Goal: Task Accomplishment & Management: Complete application form

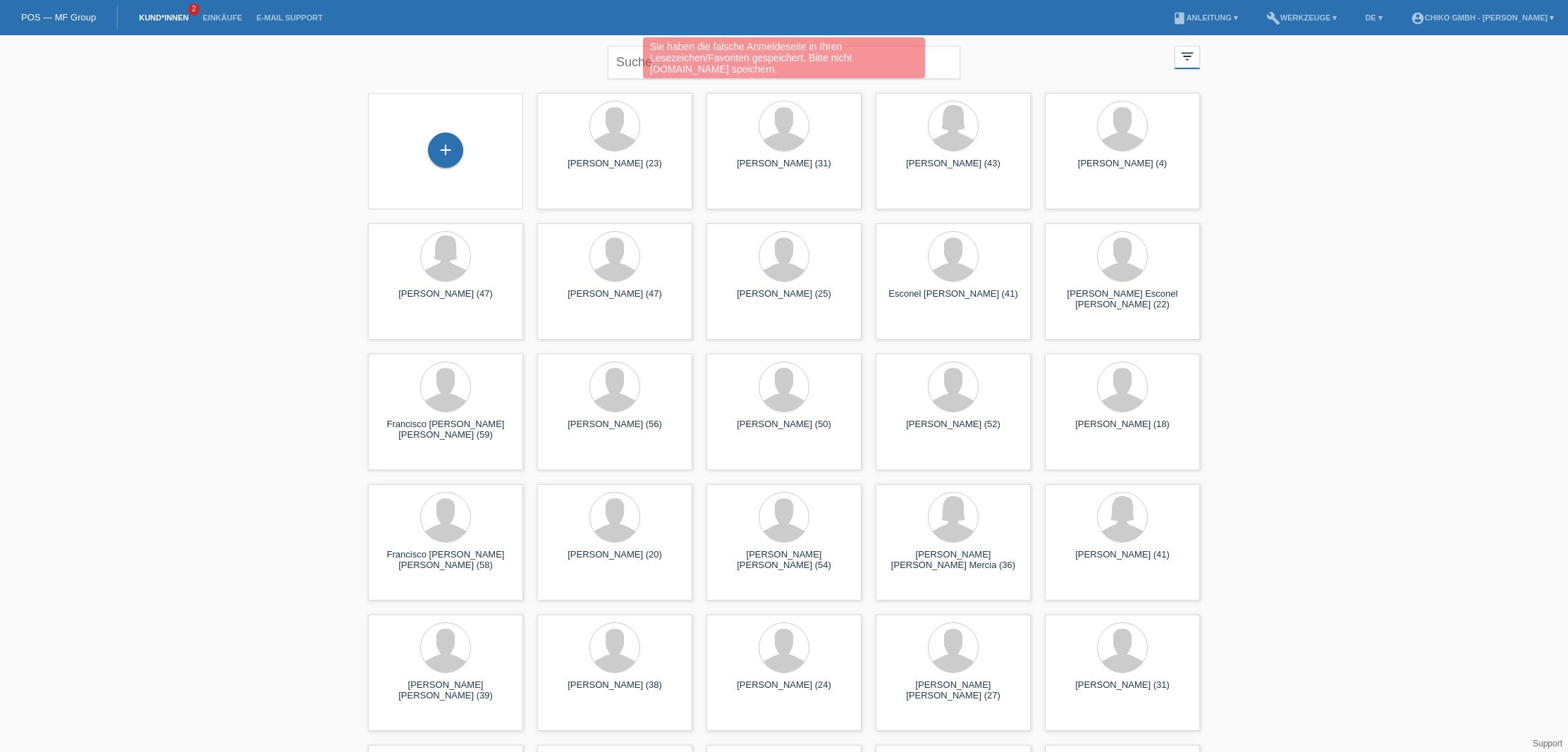
click at [148, 15] on link "Kund*innen" at bounding box center [164, 17] width 64 height 9
click at [444, 157] on div "+" at bounding box center [445, 150] width 36 height 36
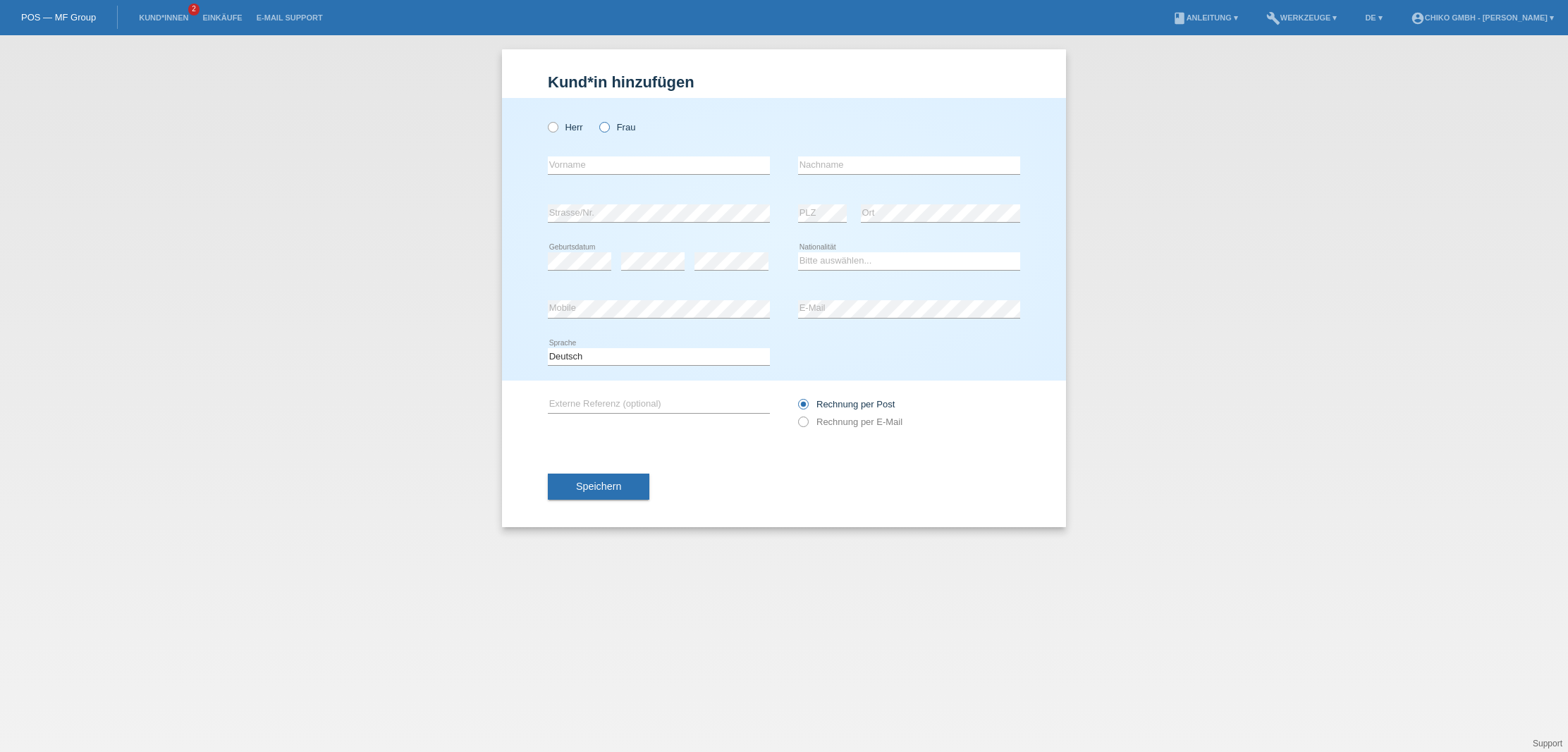
click at [597, 119] on icon at bounding box center [597, 119] width 0 height 0
click at [607, 128] on input "Frau" at bounding box center [604, 127] width 10 height 10
radio input "true"
click at [667, 154] on div "error Vorname" at bounding box center [659, 166] width 222 height 48
type input "[PERSON_NAME]"
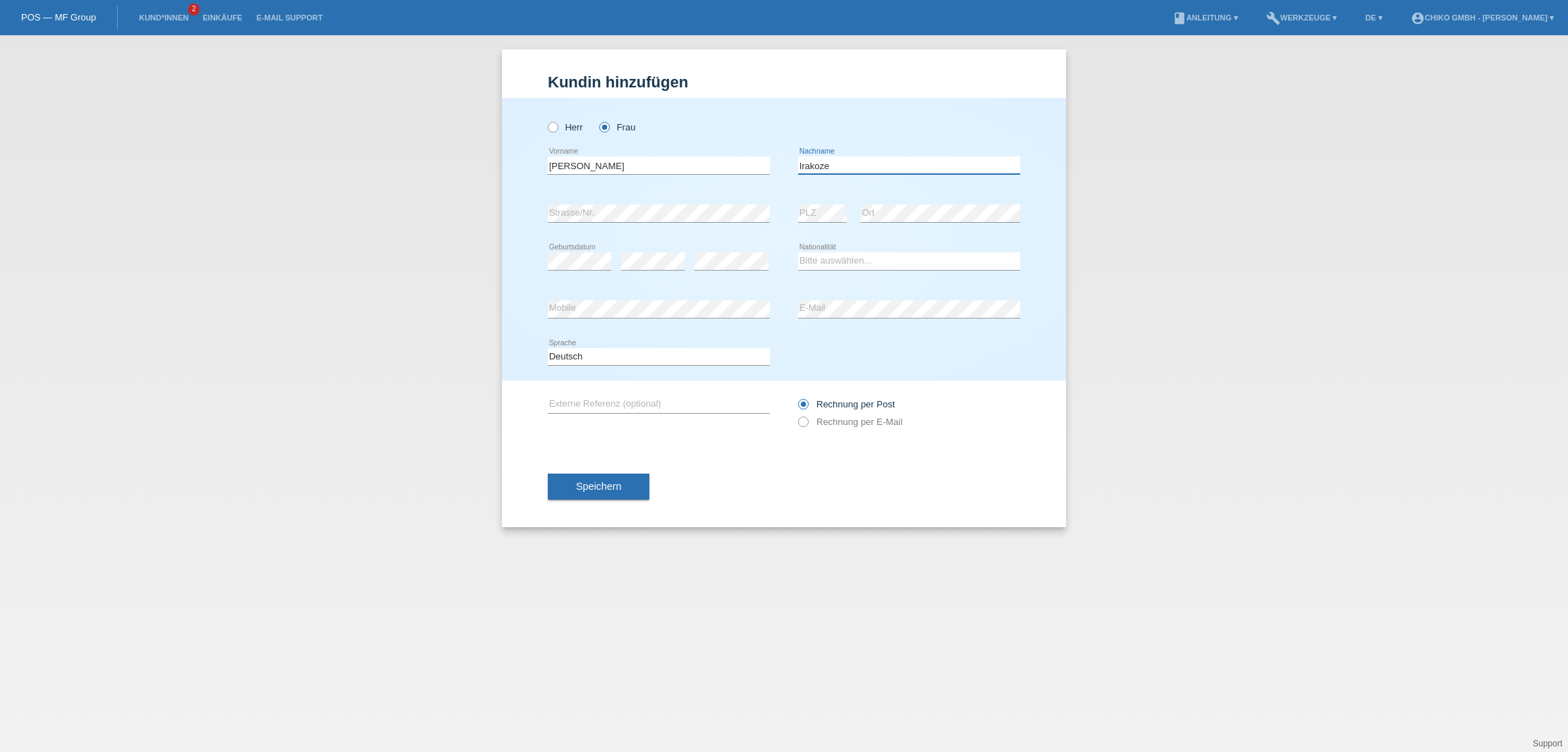
type input "Irakoze"
select select "BN"
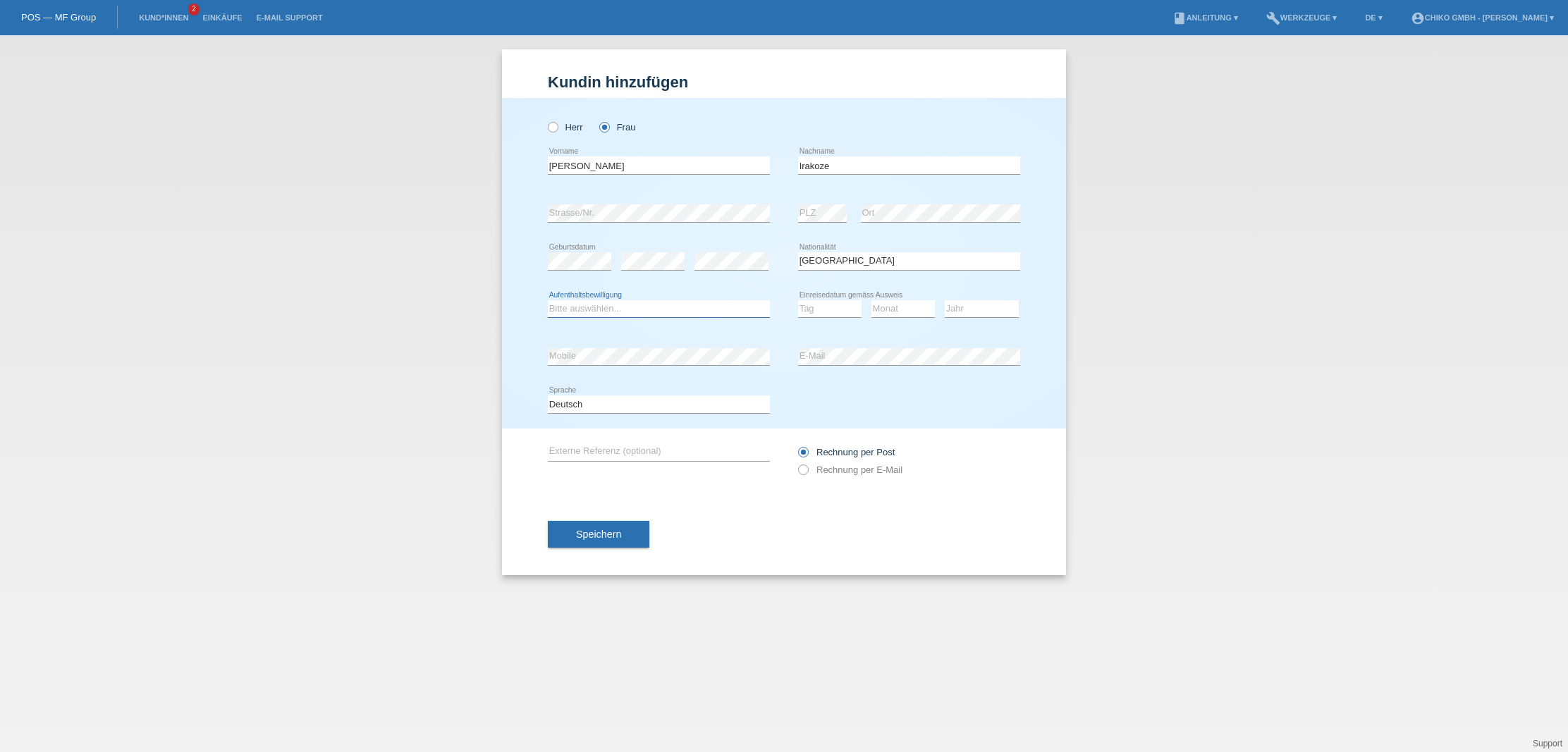
select select "B"
select select "20"
select select "10"
select select "2005"
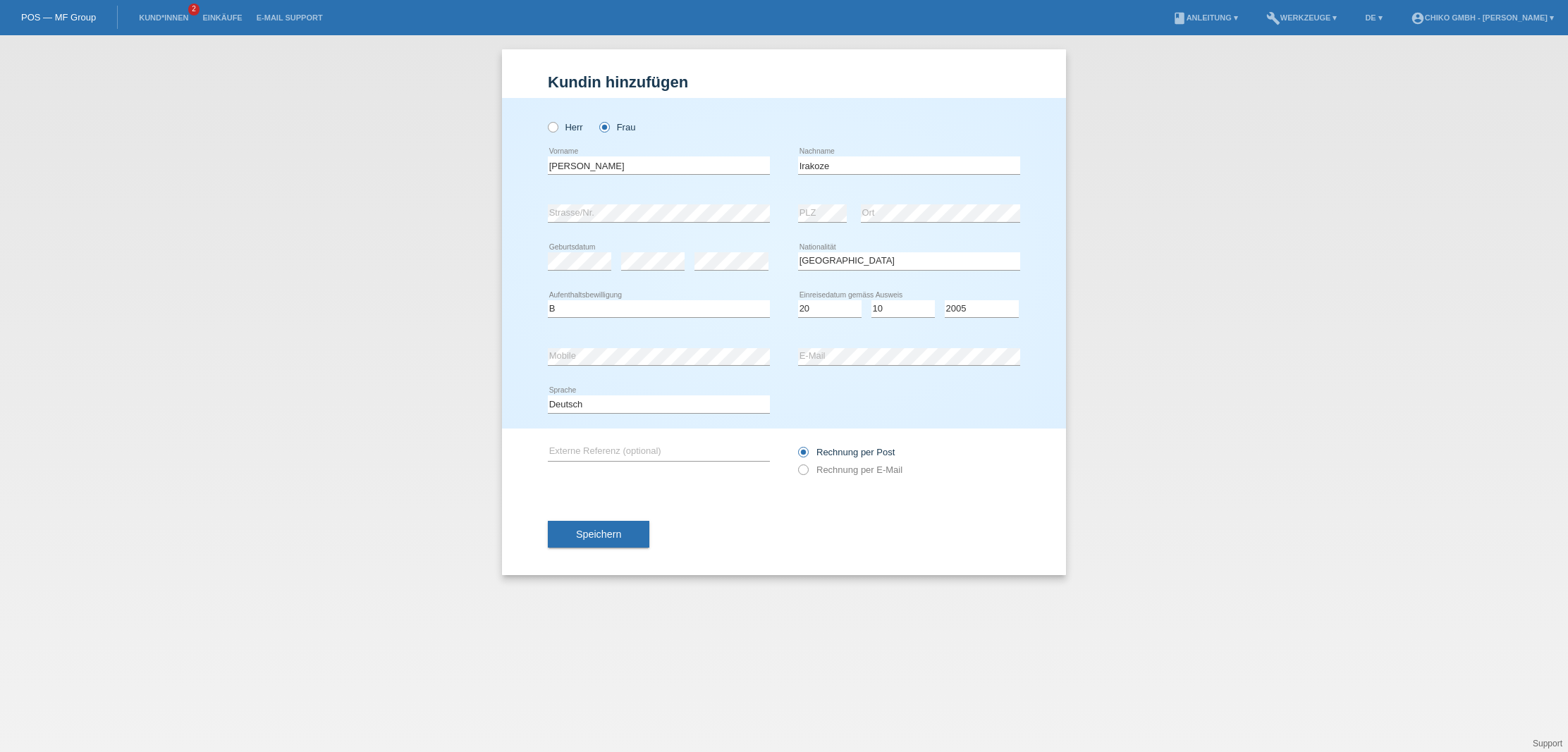
click at [1020, 423] on div "Herr Frau Sada Alima error Vorname C" at bounding box center [784, 263] width 564 height 330
click at [606, 535] on span "Speichern" at bounding box center [598, 534] width 45 height 12
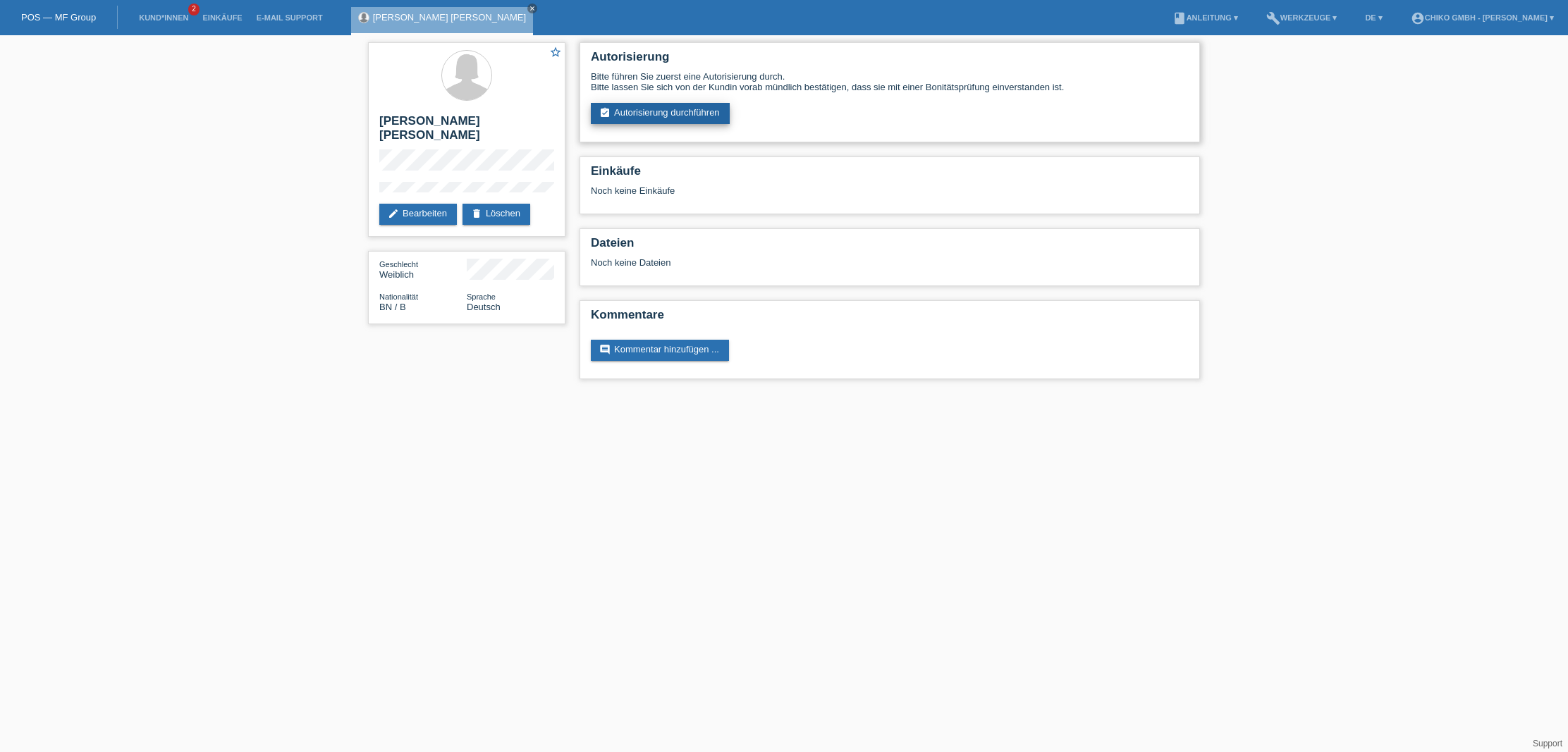
click at [675, 118] on link "assignment_turned_in Autorisierung durchführen" at bounding box center [661, 114] width 139 height 21
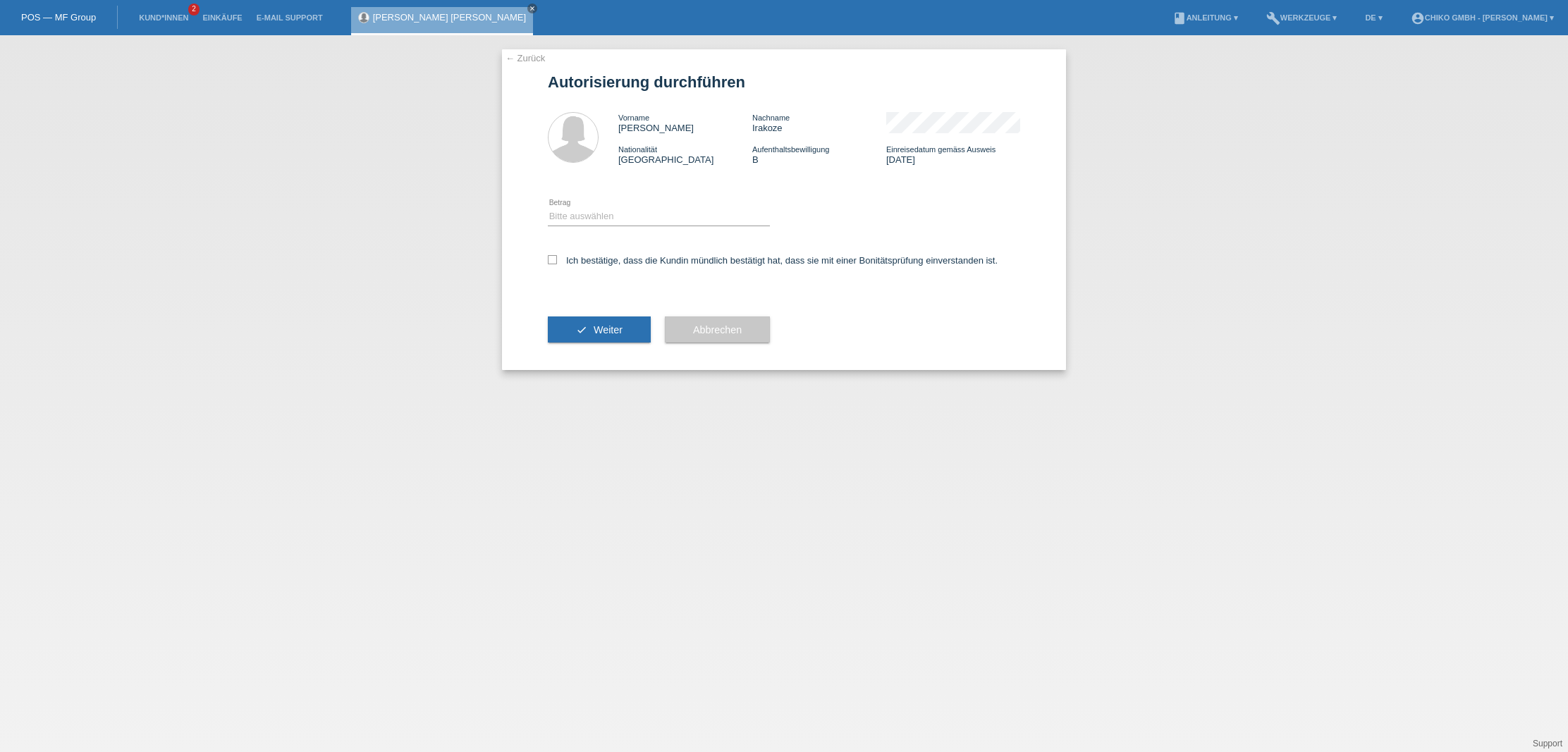
click at [611, 225] on icon at bounding box center [659, 225] width 222 height 1
select select "2"
click at [550, 262] on icon at bounding box center [553, 260] width 10 height 10
click at [550, 262] on input "Ich bestätige, dass die Kundin mündlich bestätigt hat, dass sie mit einer Bonit…" at bounding box center [553, 260] width 10 height 10
checkbox input "true"
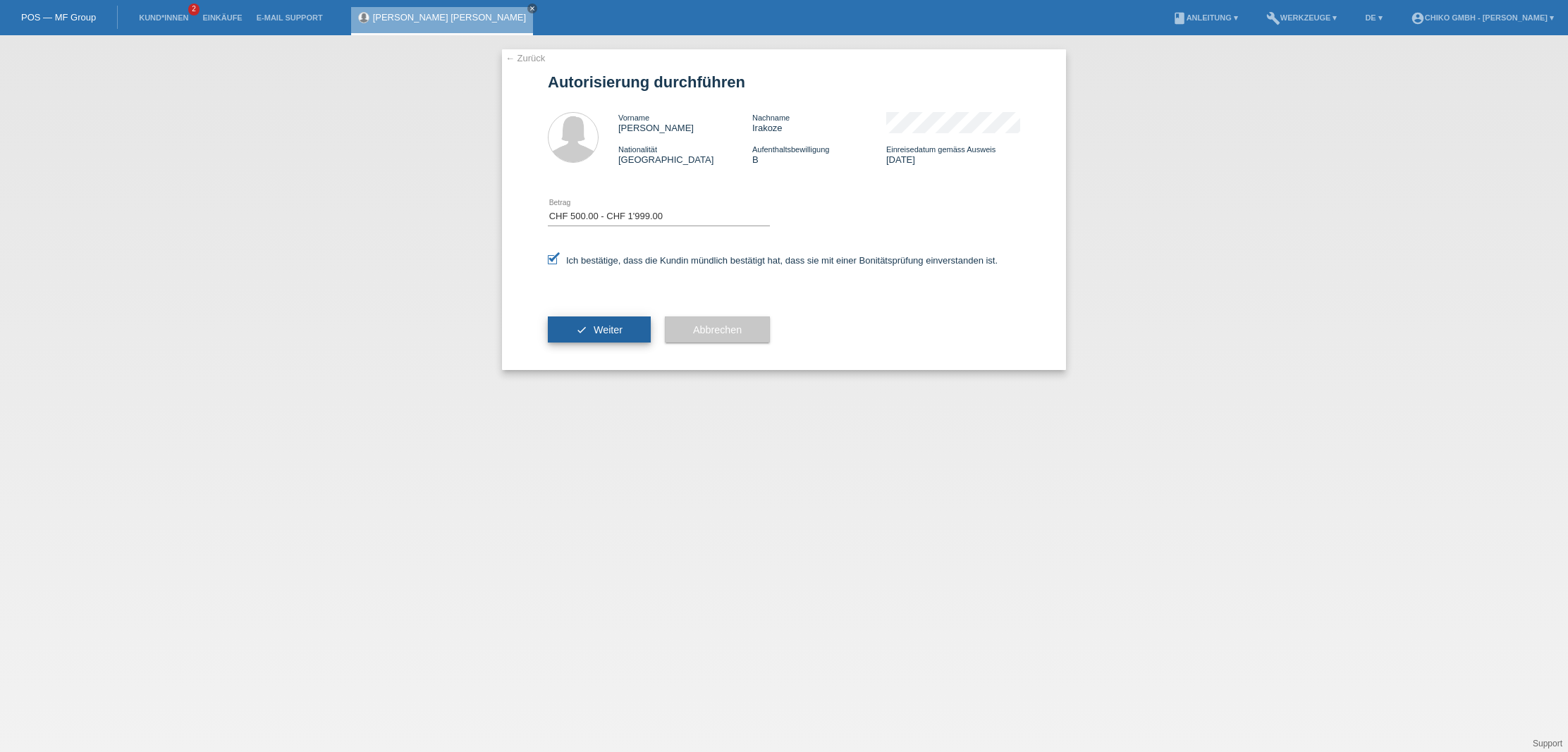
click at [589, 333] on button "check Weiter" at bounding box center [599, 330] width 103 height 27
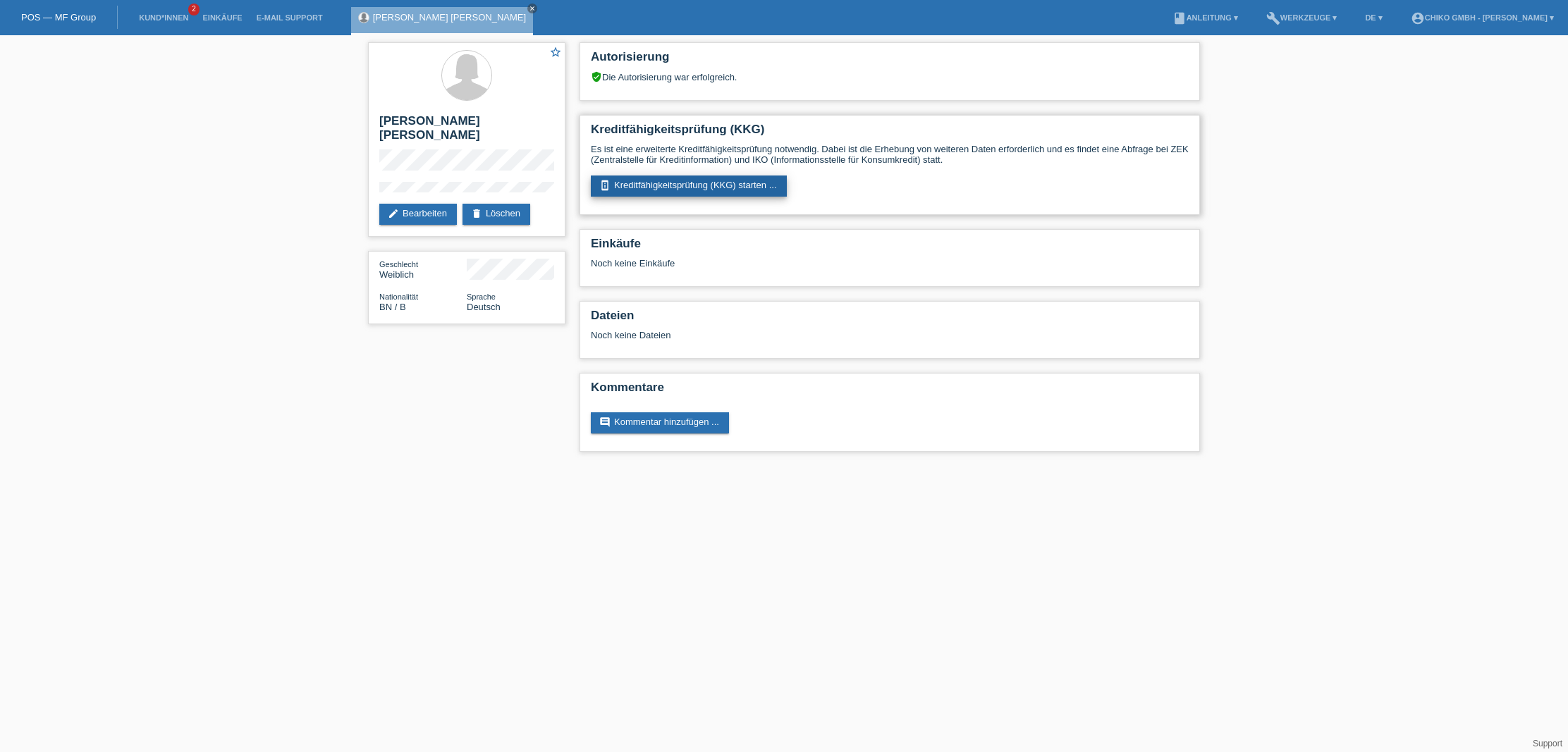
scroll to position [1, 0]
click at [707, 186] on link "perm_device_information Kreditfähigkeitsprüfung (KKG) starten ..." at bounding box center [690, 186] width 196 height 21
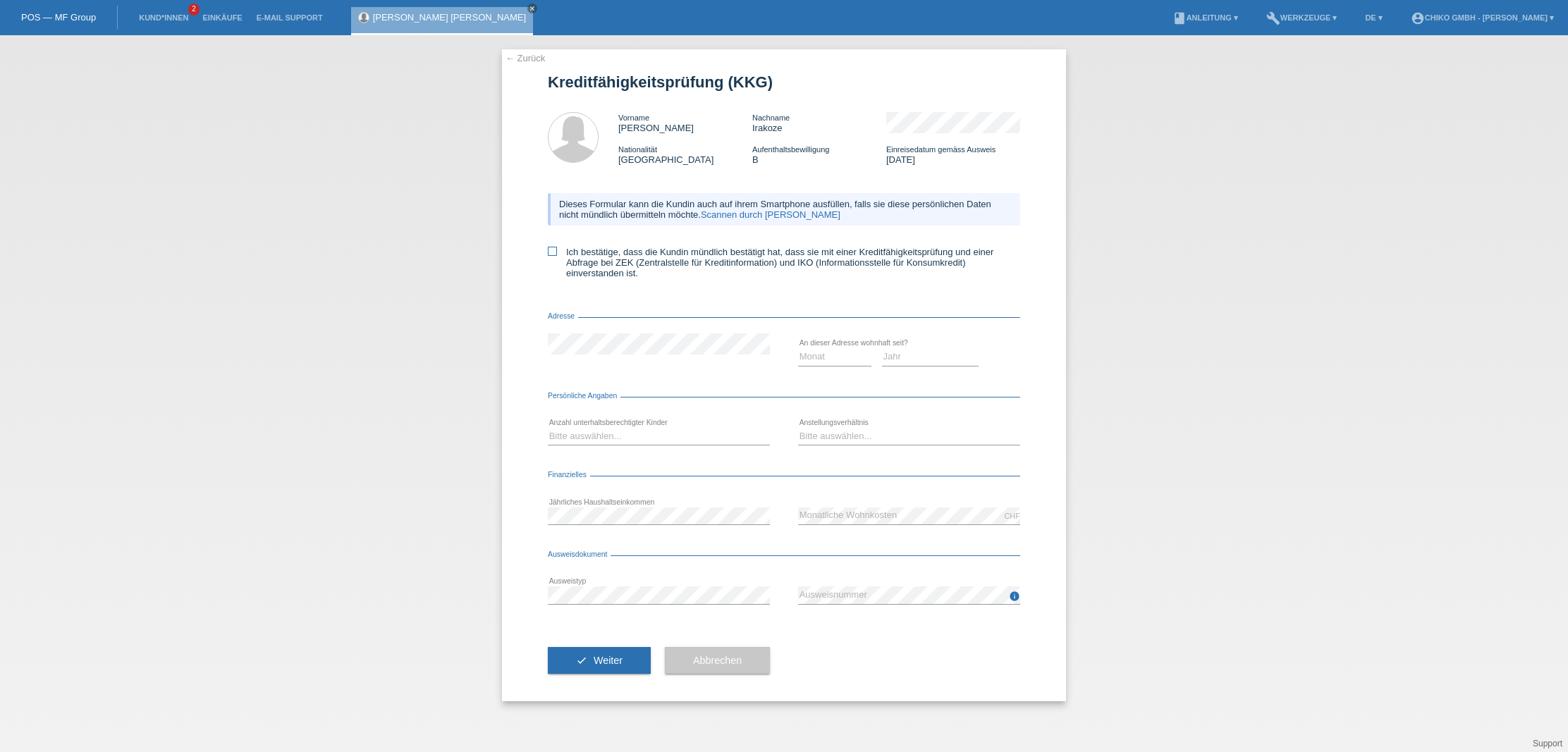
click at [581, 254] on label "Ich bestätige, dass die Kundin mündlich bestätigt hat, dass sie mit einer Kredi…" at bounding box center [784, 262] width 473 height 32
click at [557, 254] on input "Ich bestätige, dass die Kundin mündlich bestätigt hat, dass sie mit einer Kredi…" at bounding box center [553, 251] width 10 height 10
checkbox input "true"
select select "04"
select select "2020"
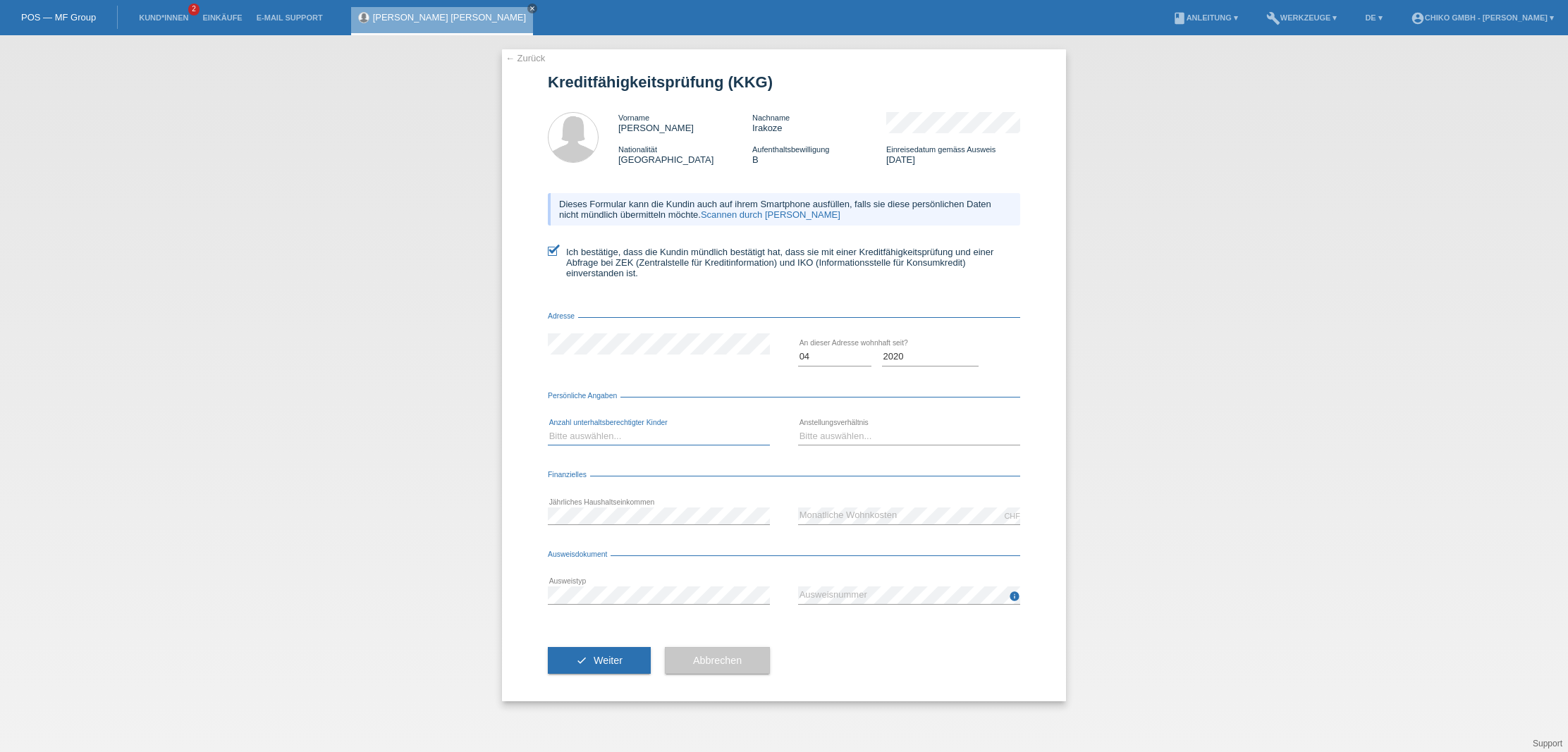
select select "1"
select select "UNLIMITED"
click at [610, 667] on button "check Weiter" at bounding box center [599, 661] width 103 height 27
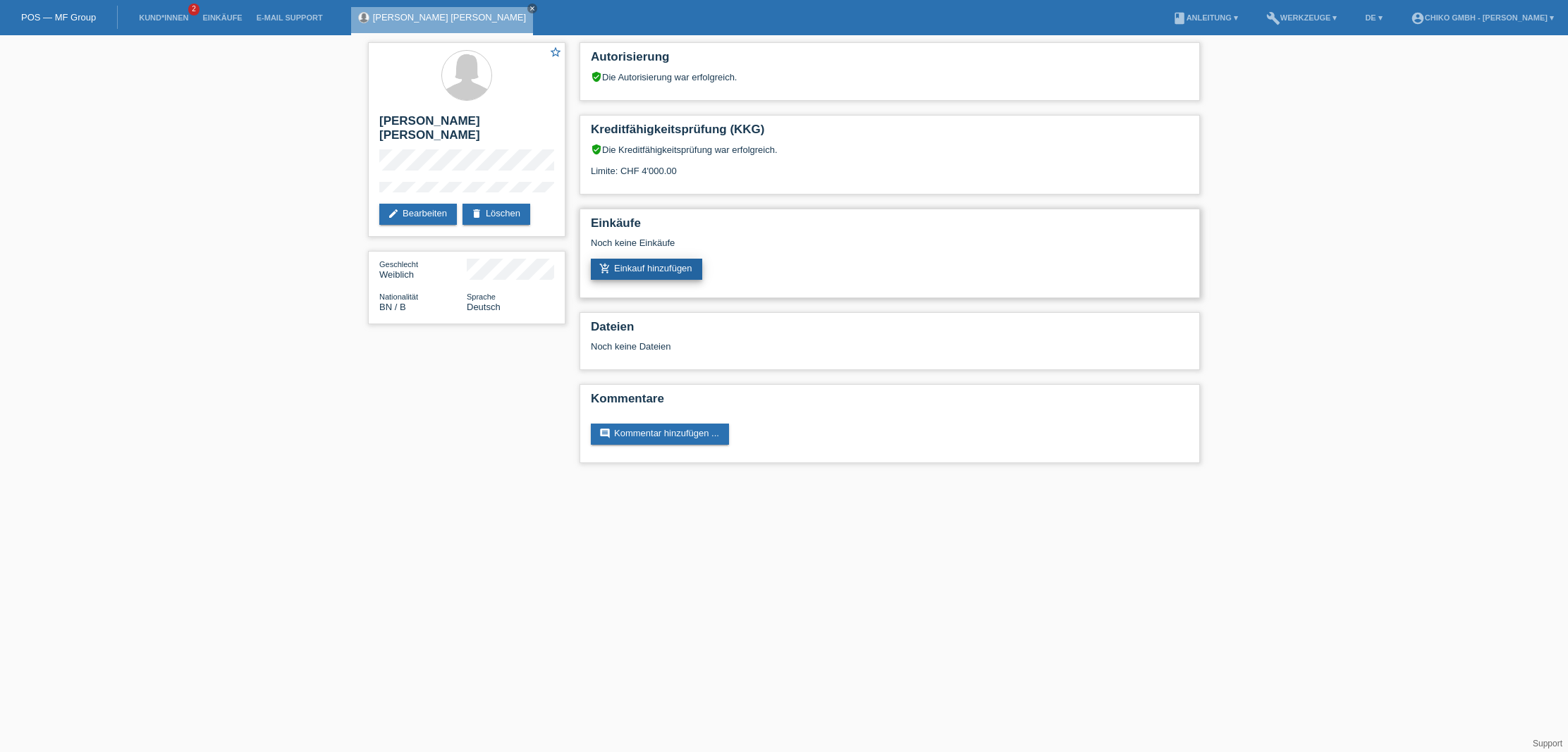
click at [647, 270] on link "add_shopping_cart Einkauf hinzufügen" at bounding box center [647, 270] width 112 height 21
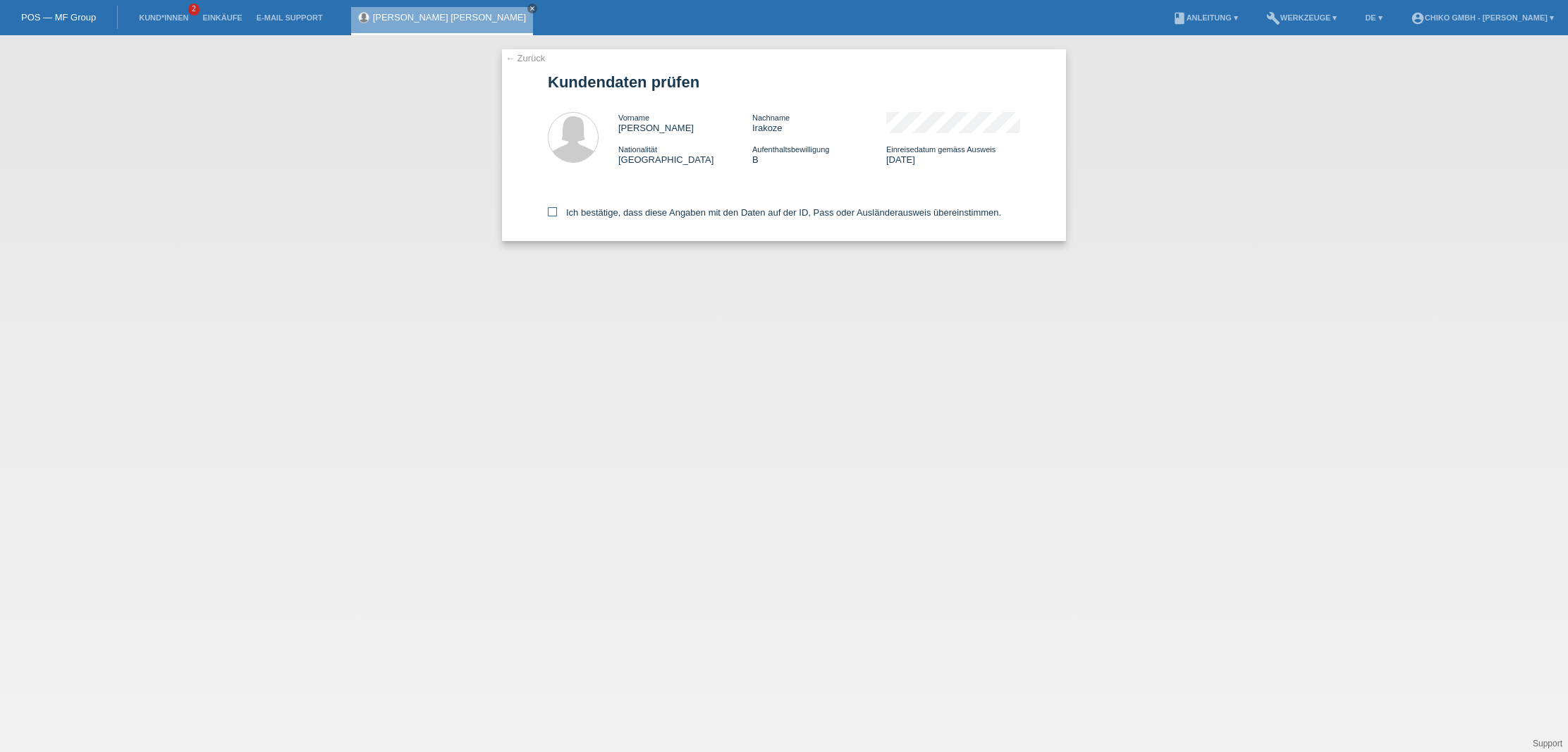
click at [553, 215] on icon at bounding box center [553, 212] width 10 height 10
click at [553, 215] on input "Ich bestätige, dass diese Angaben mit den Daten auf der ID, Pass oder Ausländer…" at bounding box center [553, 212] width 10 height 10
checkbox input "true"
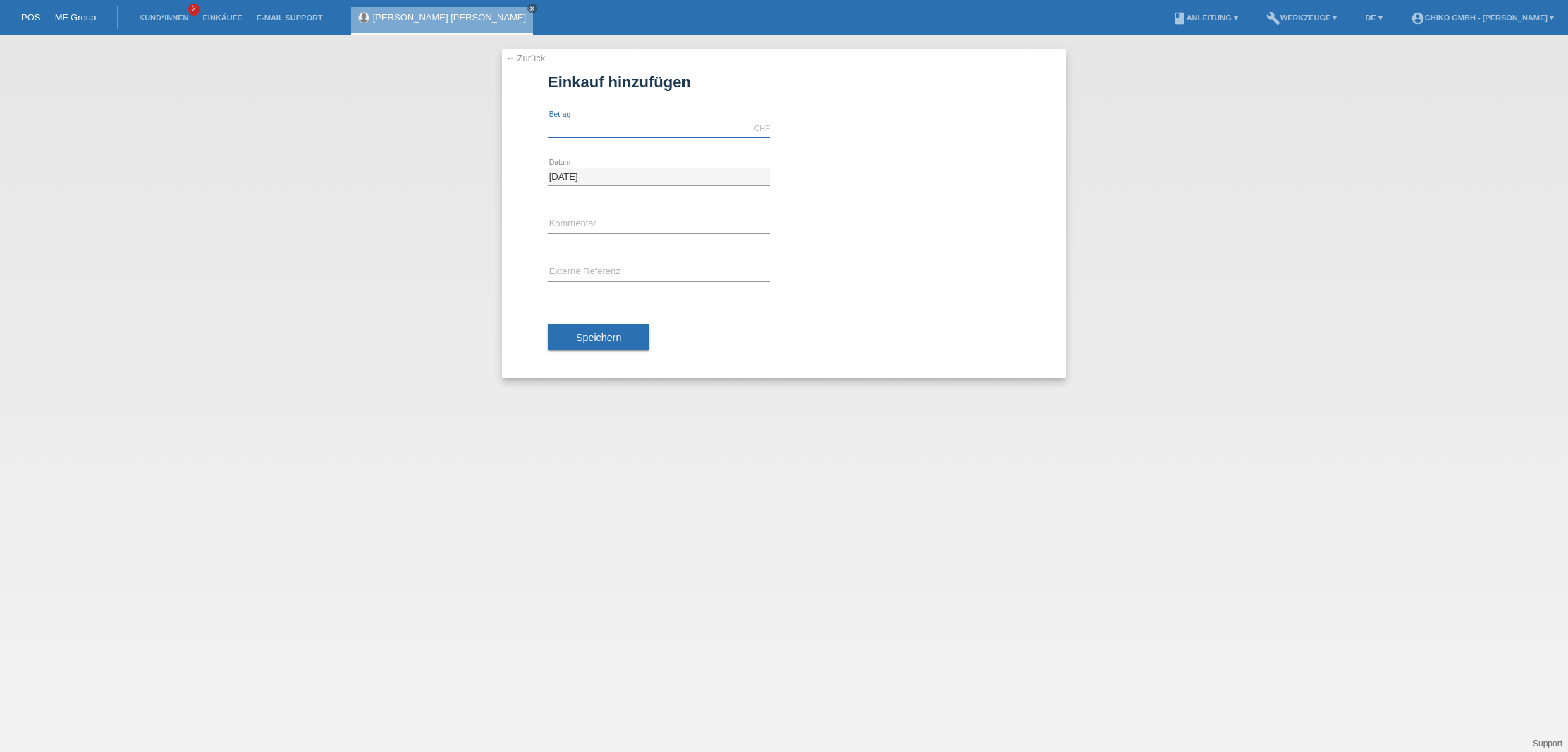
click at [620, 125] on input "text" at bounding box center [659, 128] width 222 height 17
type input "2"
type input "899.00"
click at [979, 296] on div "899.00 CHF error [GEOGRAPHIC_DATA] [DATE] error Datum" at bounding box center [784, 241] width 473 height 272
click at [603, 340] on span "Speichern" at bounding box center [598, 338] width 45 height 12
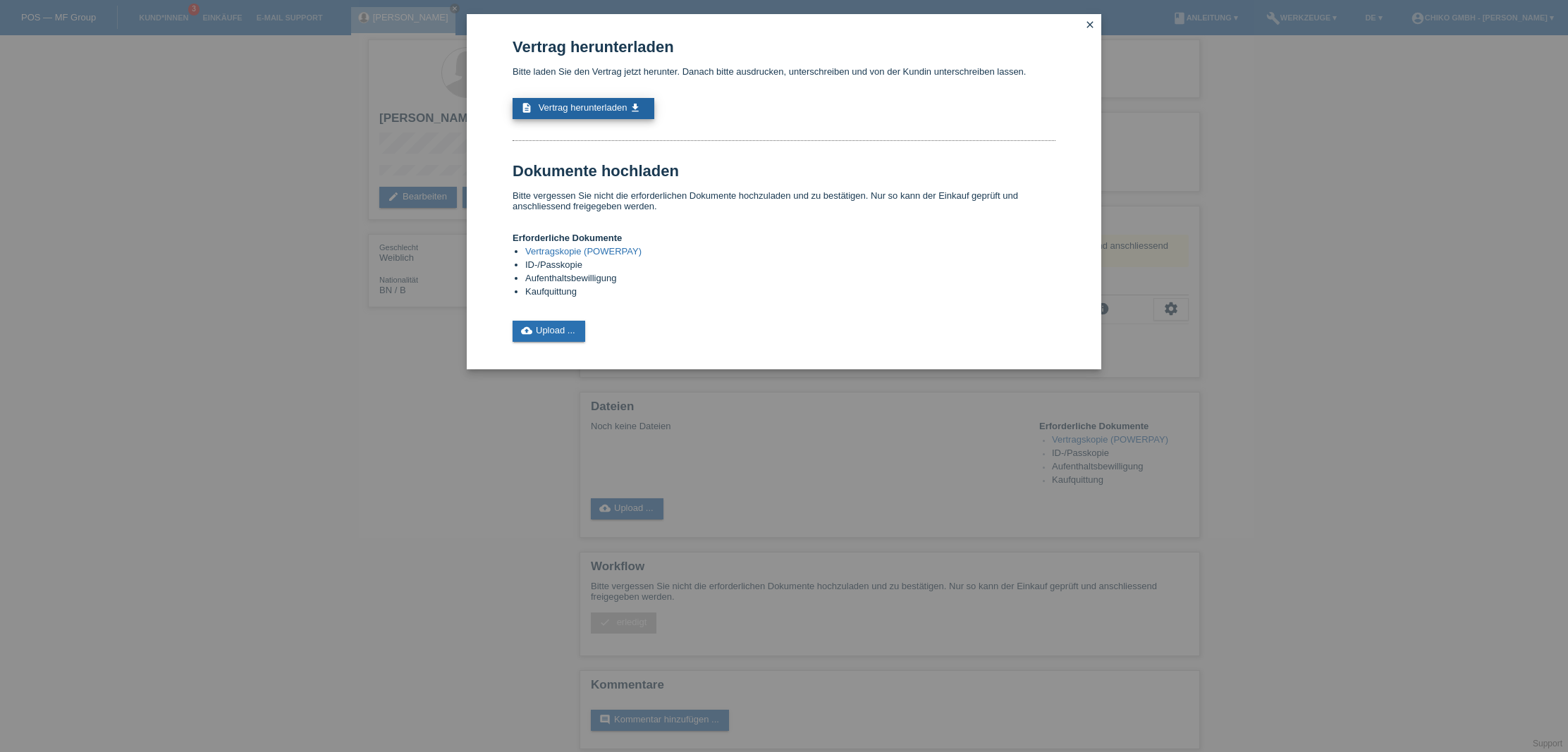
scroll to position [3, 0]
click at [599, 108] on span "Vertrag herunterladen" at bounding box center [583, 107] width 89 height 11
drag, startPoint x: 186, startPoint y: 267, endPoint x: 209, endPoint y: 266, distance: 23.0
click at [187, 265] on div "Vertrag herunterladen Bitte laden Sie den Vertrag jetzt herunter. Danach bitte …" at bounding box center [784, 376] width 1568 height 752
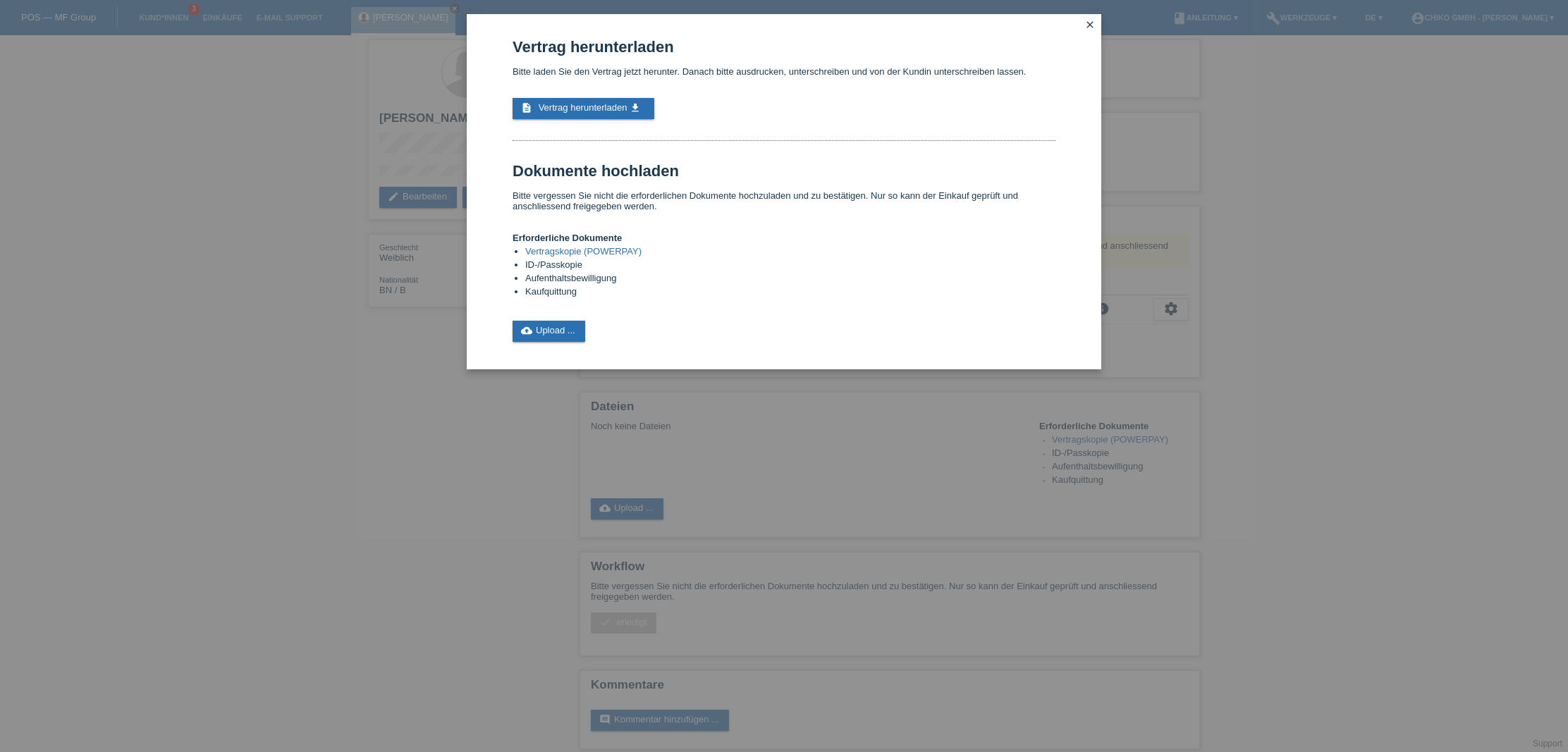
drag, startPoint x: 327, startPoint y: 375, endPoint x: 330, endPoint y: 367, distance: 8.5
click at [330, 367] on div "Vertrag herunterladen Bitte laden Sie den Vertrag jetzt herunter. Danach bitte …" at bounding box center [784, 376] width 1568 height 752
drag, startPoint x: 163, startPoint y: 207, endPoint x: 170, endPoint y: 189, distance: 19.3
click at [167, 196] on div "Vertrag herunterladen Bitte laden Sie den Vertrag jetzt herunter. Danach bitte …" at bounding box center [784, 376] width 1568 height 752
click at [1091, 23] on icon "close" at bounding box center [1090, 25] width 12 height 12
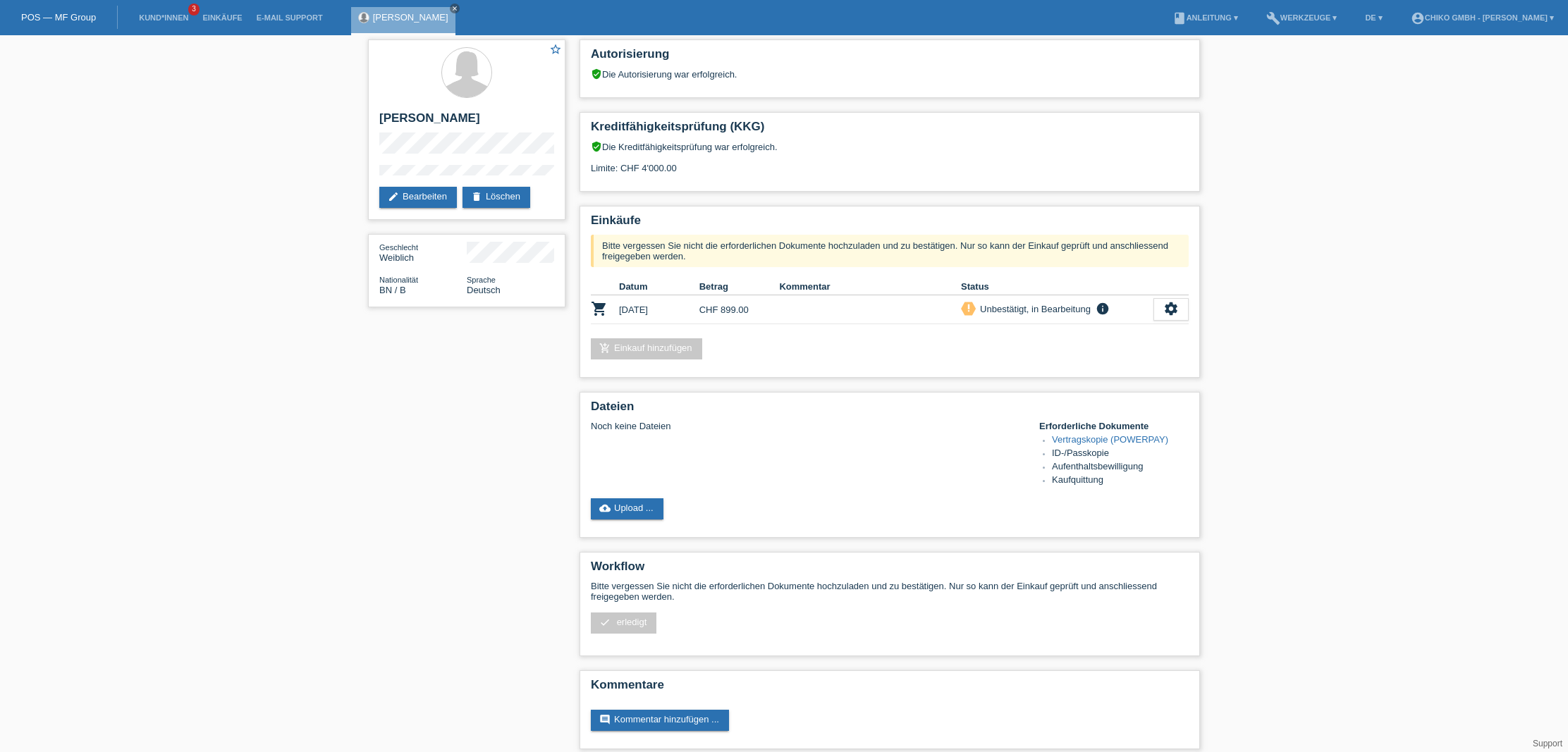
click at [417, 15] on link "[PERSON_NAME]" at bounding box center [410, 16] width 75 height 11
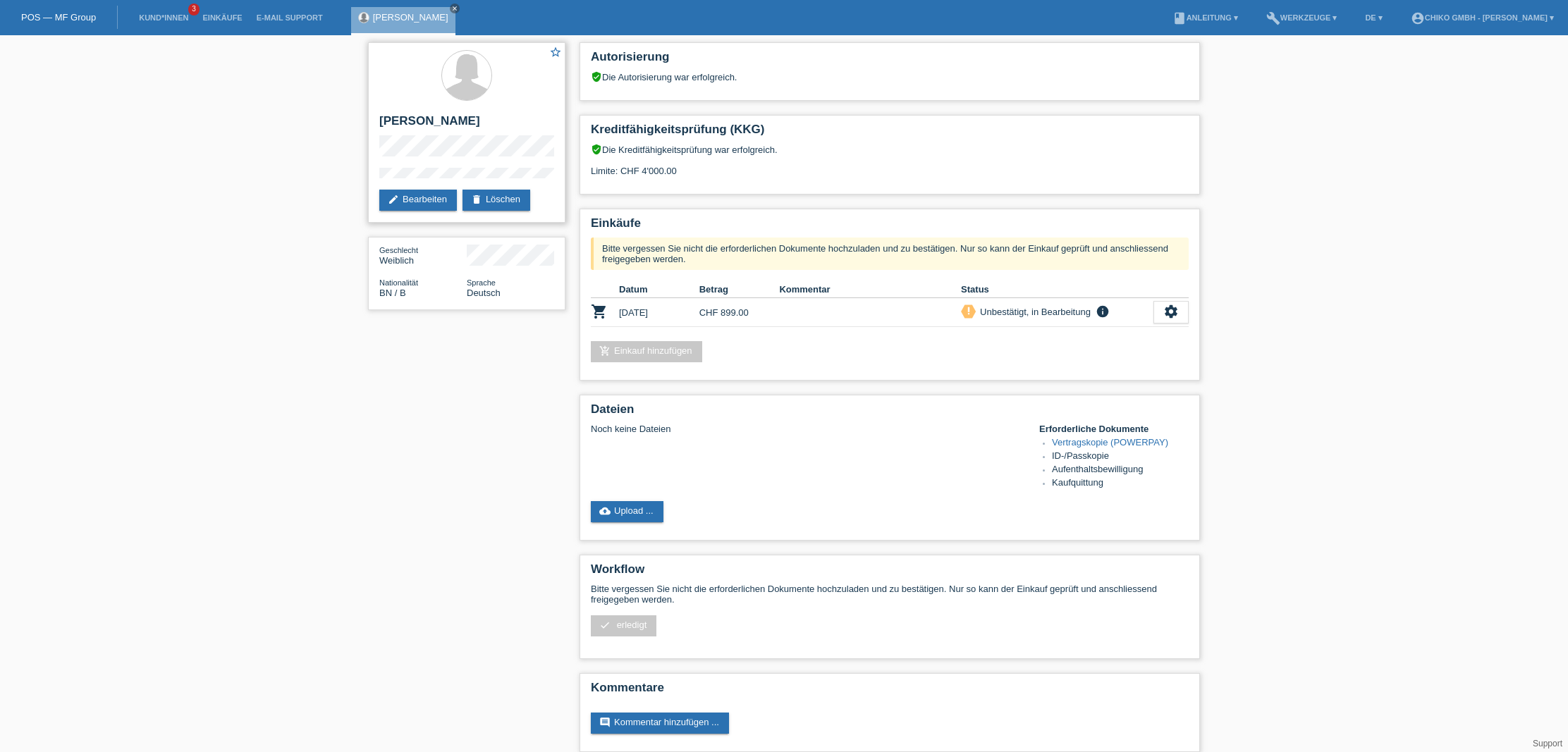
drag, startPoint x: 501, startPoint y: 121, endPoint x: 369, endPoint y: 114, distance: 132.2
click at [369, 114] on div "star_border [PERSON_NAME] edit Bearbeiten delete Löschen" at bounding box center [466, 132] width 197 height 180
copy h2 "[PERSON_NAME]"
